Goal: Find contact information: Obtain details needed to contact an individual or organization

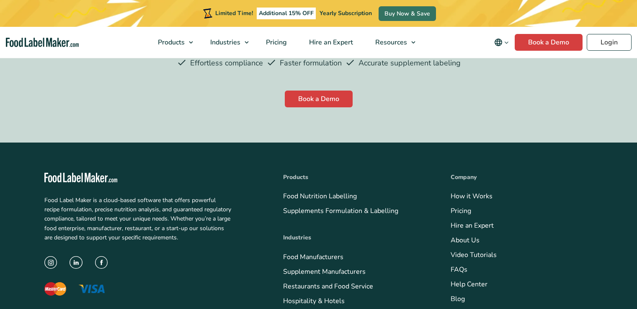
scroll to position [2365, 0]
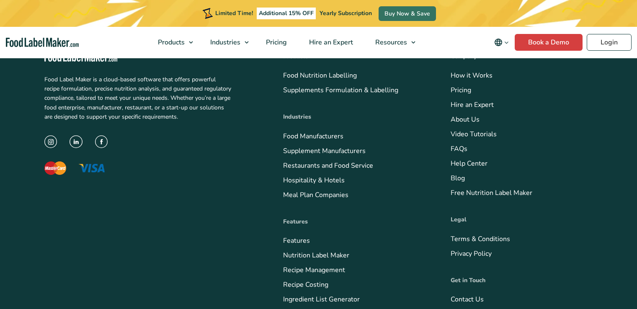
click at [451, 295] on link "Contact Us" at bounding box center [467, 299] width 33 height 9
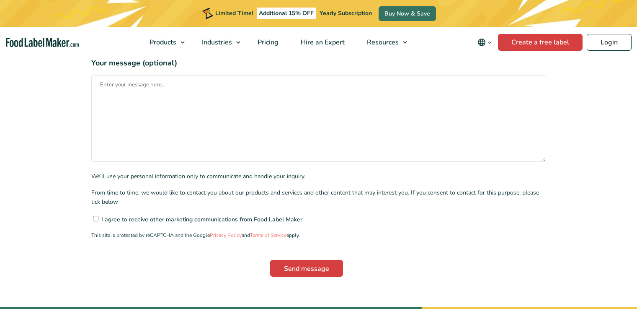
scroll to position [283, 0]
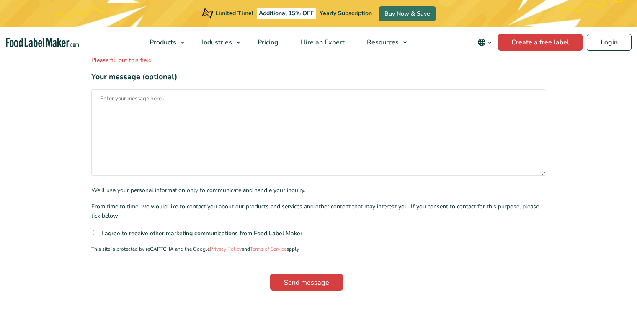
click at [93, 230] on input"] "I agree to receive other marketing communications from Food Label Maker" at bounding box center [95, 232] width 5 height 5
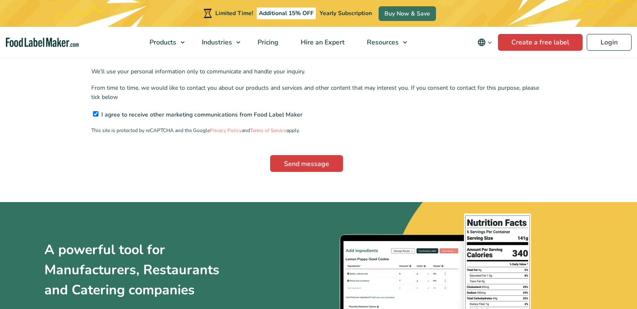
scroll to position [419, 0]
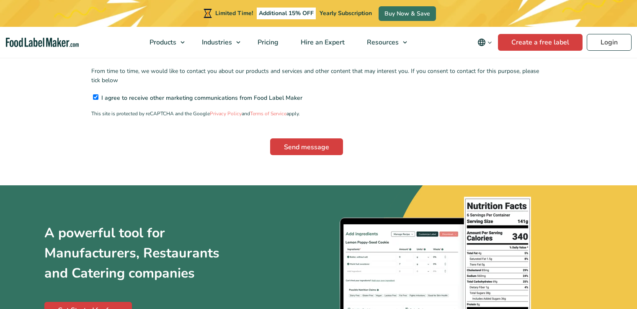
click at [93, 94] on input"] "I agree to receive other marketing communications from Food Label Maker" at bounding box center [95, 96] width 5 height 5
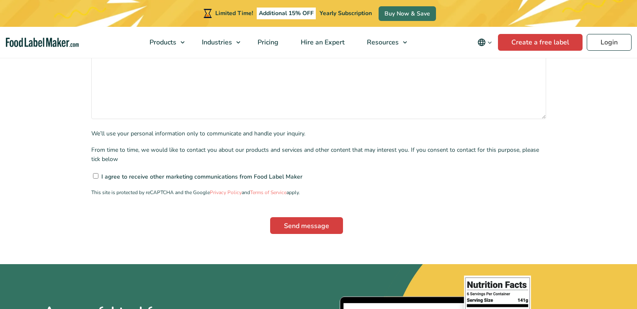
scroll to position [287, 0]
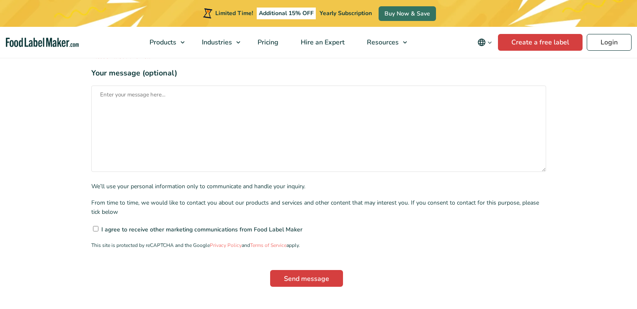
click at [93, 226] on input"] "I agree to receive other marketing communications from Food Label Maker" at bounding box center [95, 228] width 5 height 5
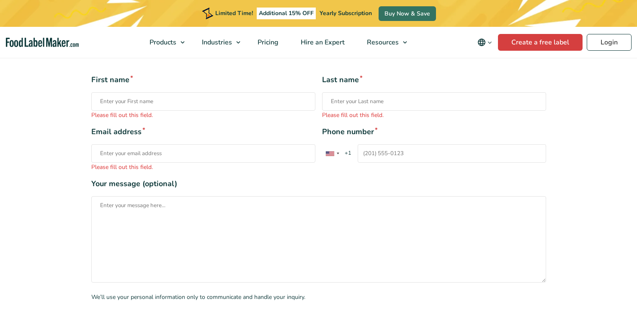
scroll to position [145, 0]
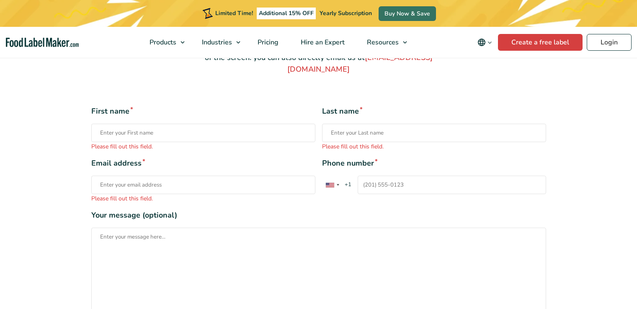
checkbox input"] "false"
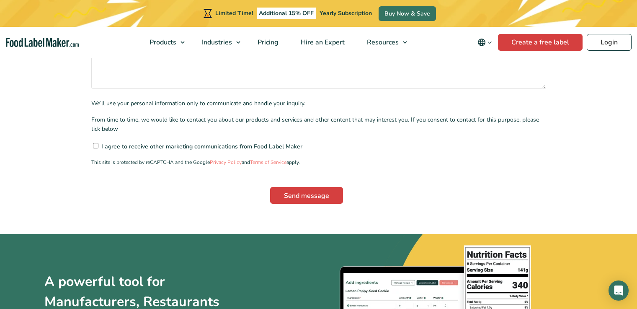
scroll to position [531, 0]
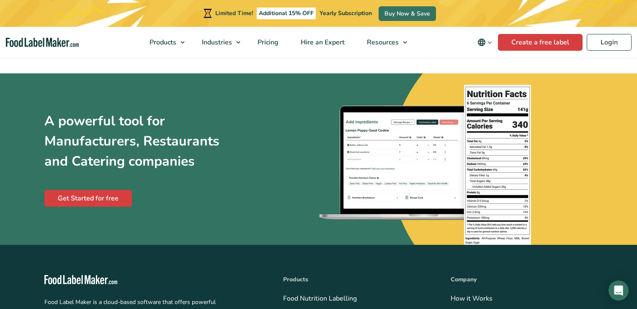
click at [51, 275] on img "Food Label Maker homepage" at bounding box center [80, 280] width 73 height 10
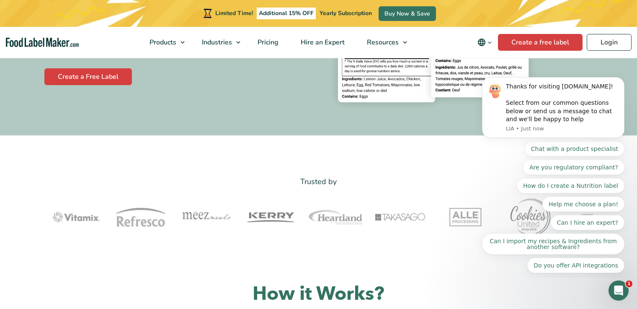
scroll to position [228, 0]
